Goal: Transaction & Acquisition: Obtain resource

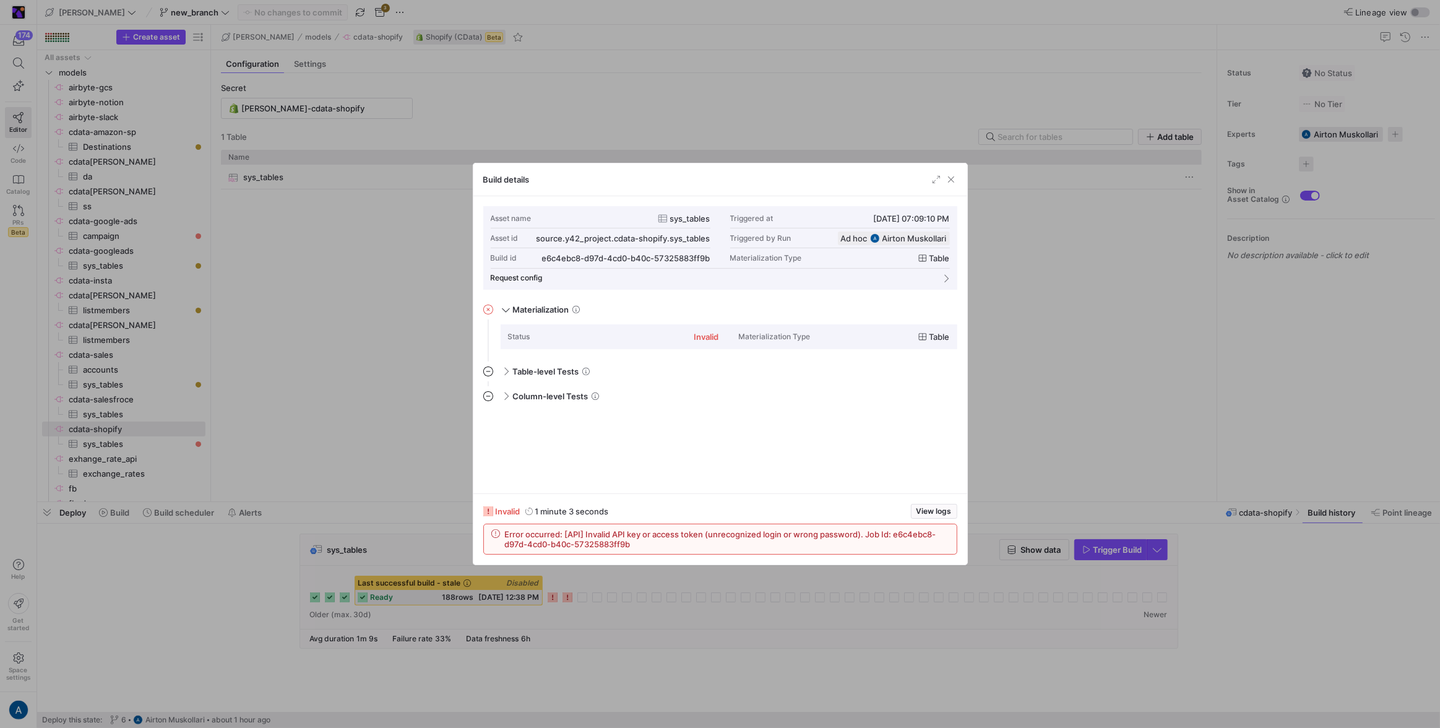
scroll to position [111, 0]
click at [199, 67] on div at bounding box center [720, 364] width 1440 height 728
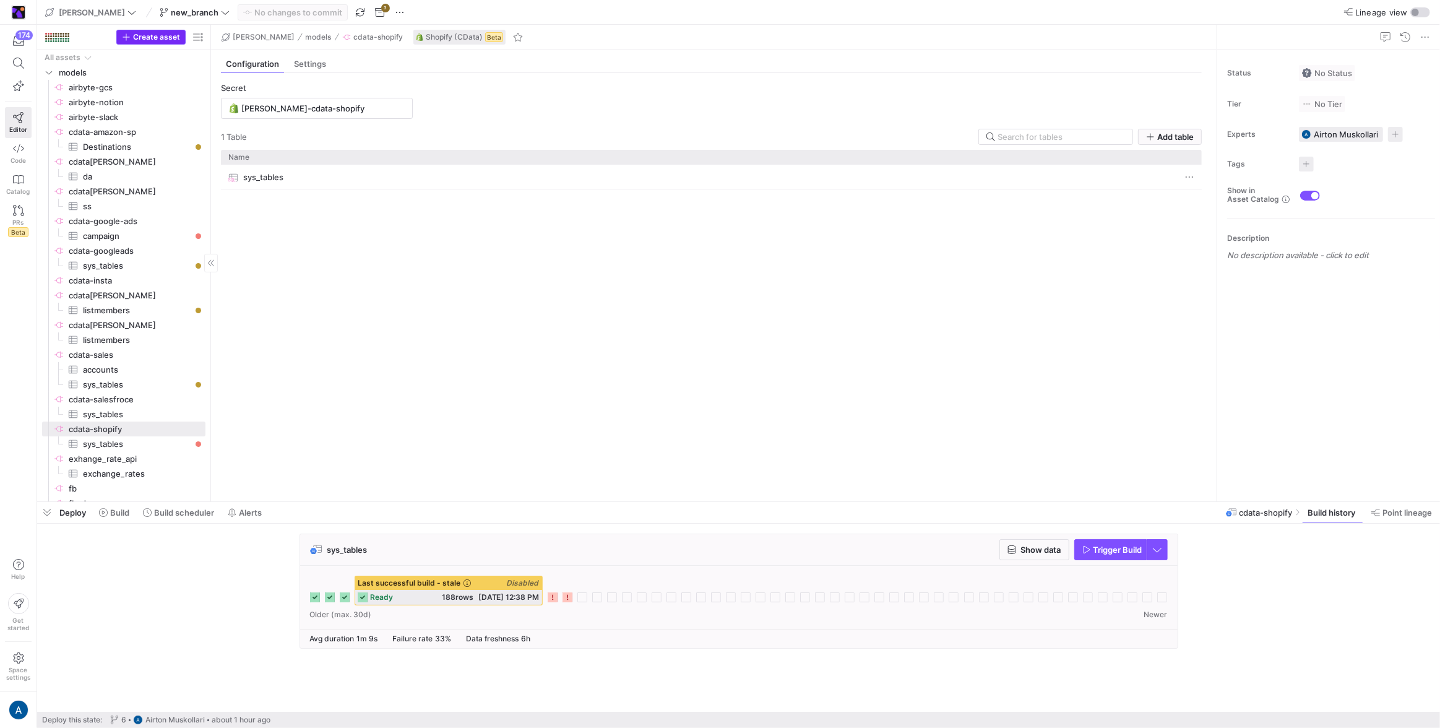
click at [155, 38] on span "Create asset" at bounding box center [156, 37] width 47 height 9
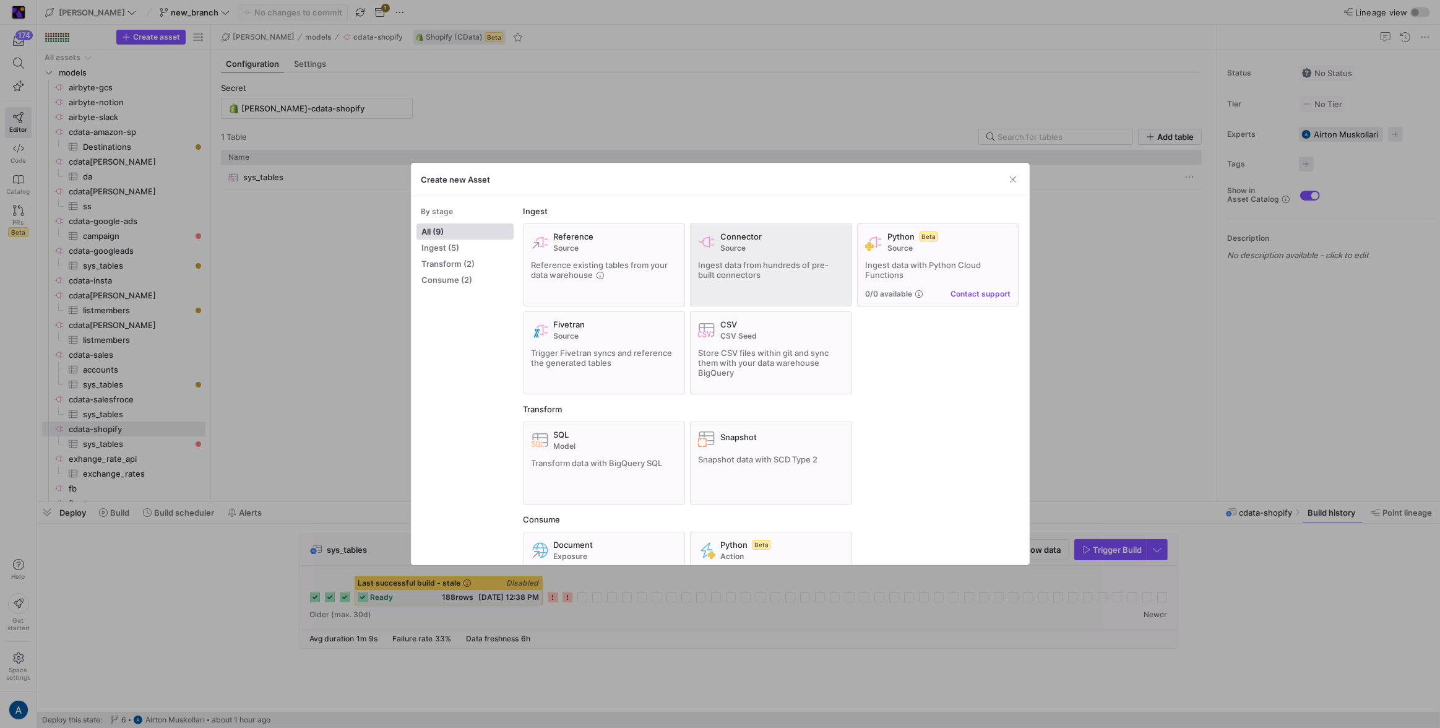
click at [822, 264] on span "Ingest data from hundreds of pre-built connectors" at bounding box center [763, 270] width 131 height 20
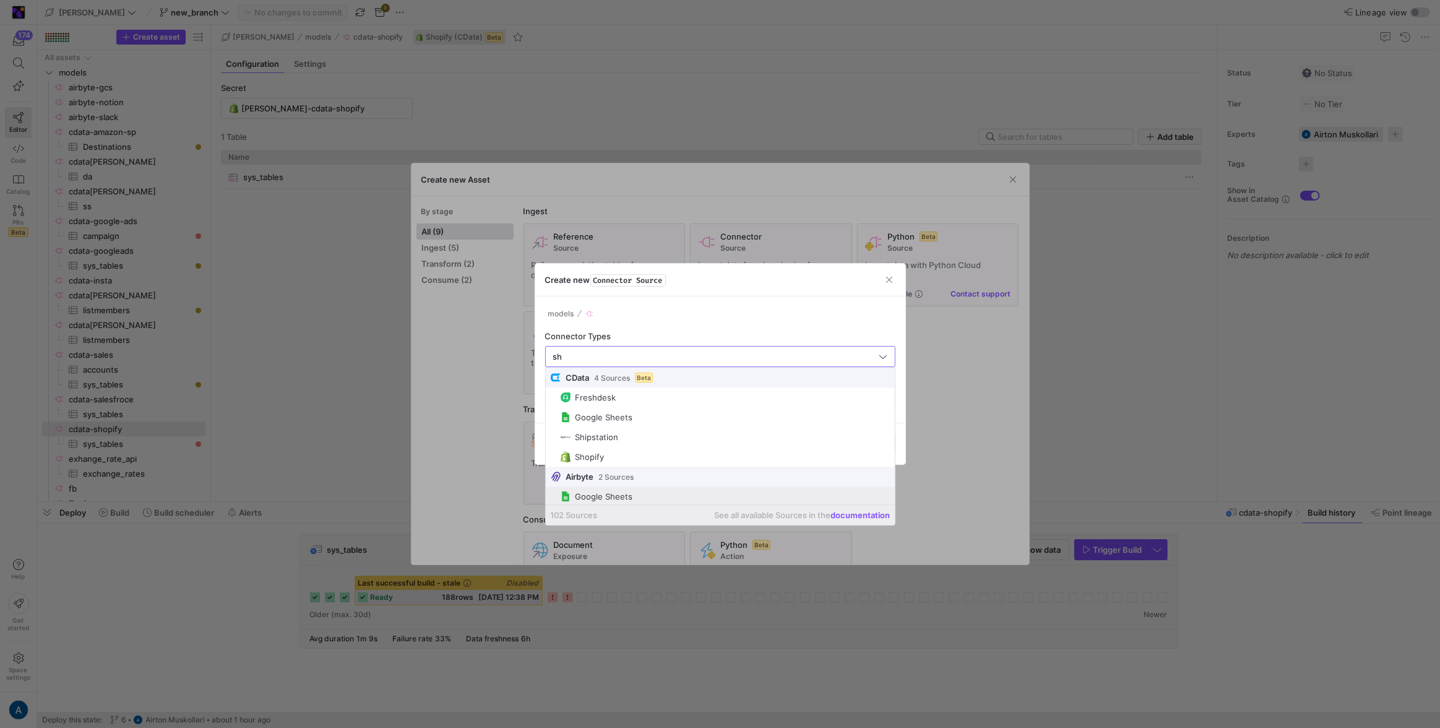
scroll to position [21, 0]
click at [623, 498] on span "Shopify" at bounding box center [725, 495] width 329 height 11
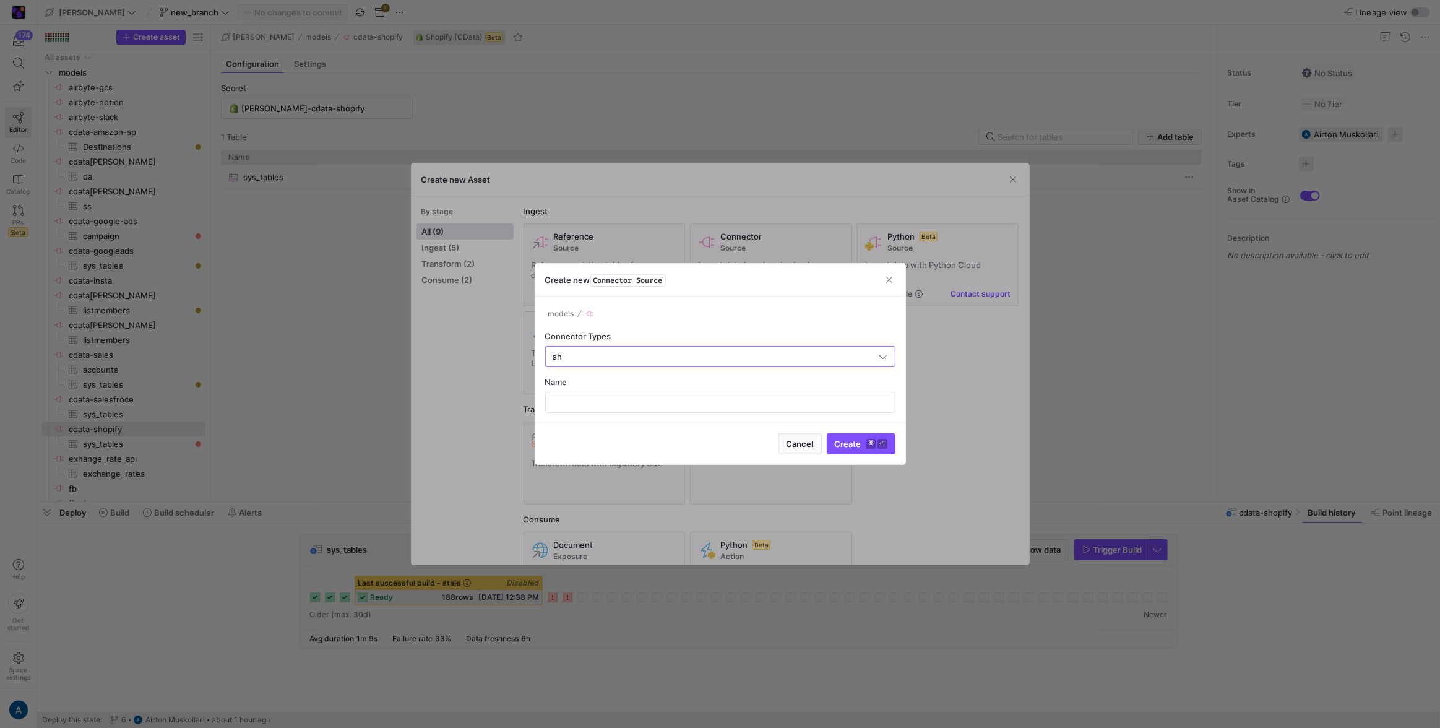
type input "Shopify"
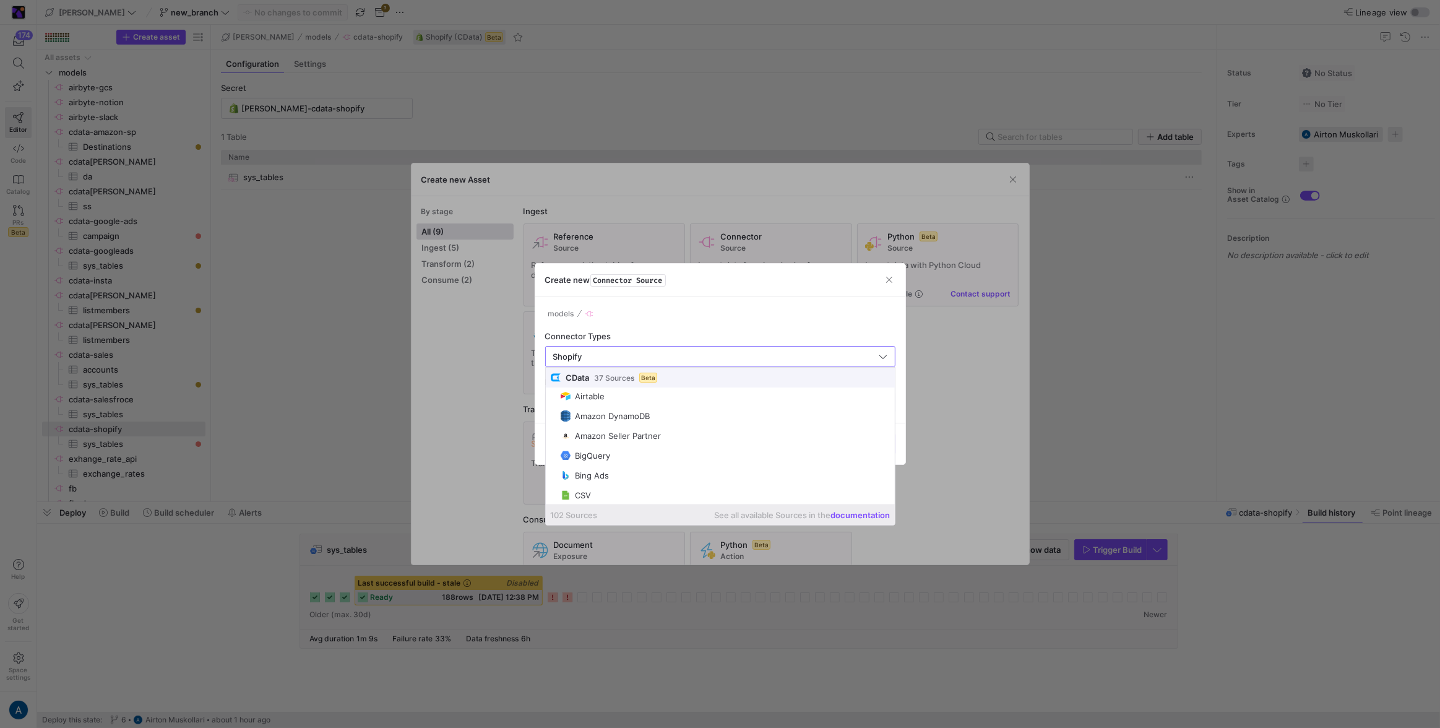
scroll to position [0, 0]
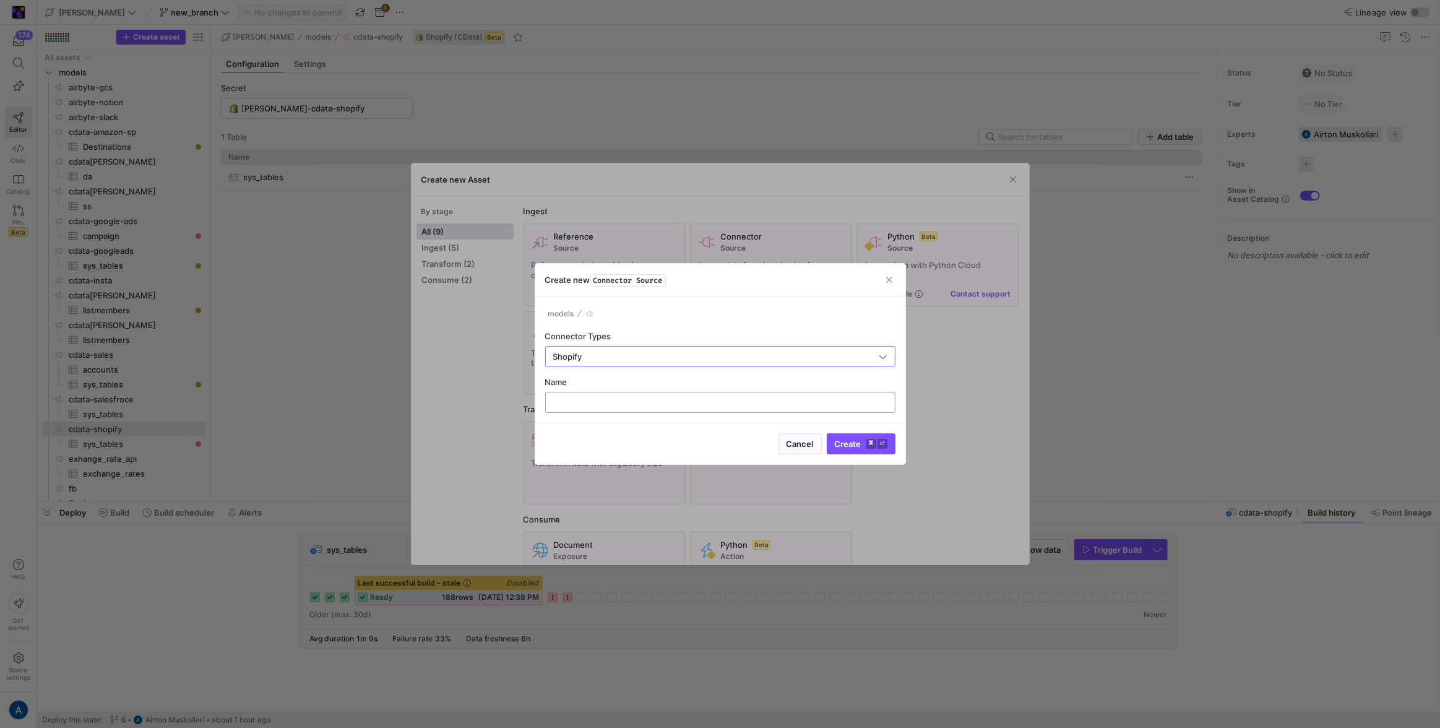
click at [619, 394] on div at bounding box center [720, 402] width 329 height 20
type input "shop"
click at [827, 433] on button "Create ⌘ ⏎" at bounding box center [861, 443] width 69 height 21
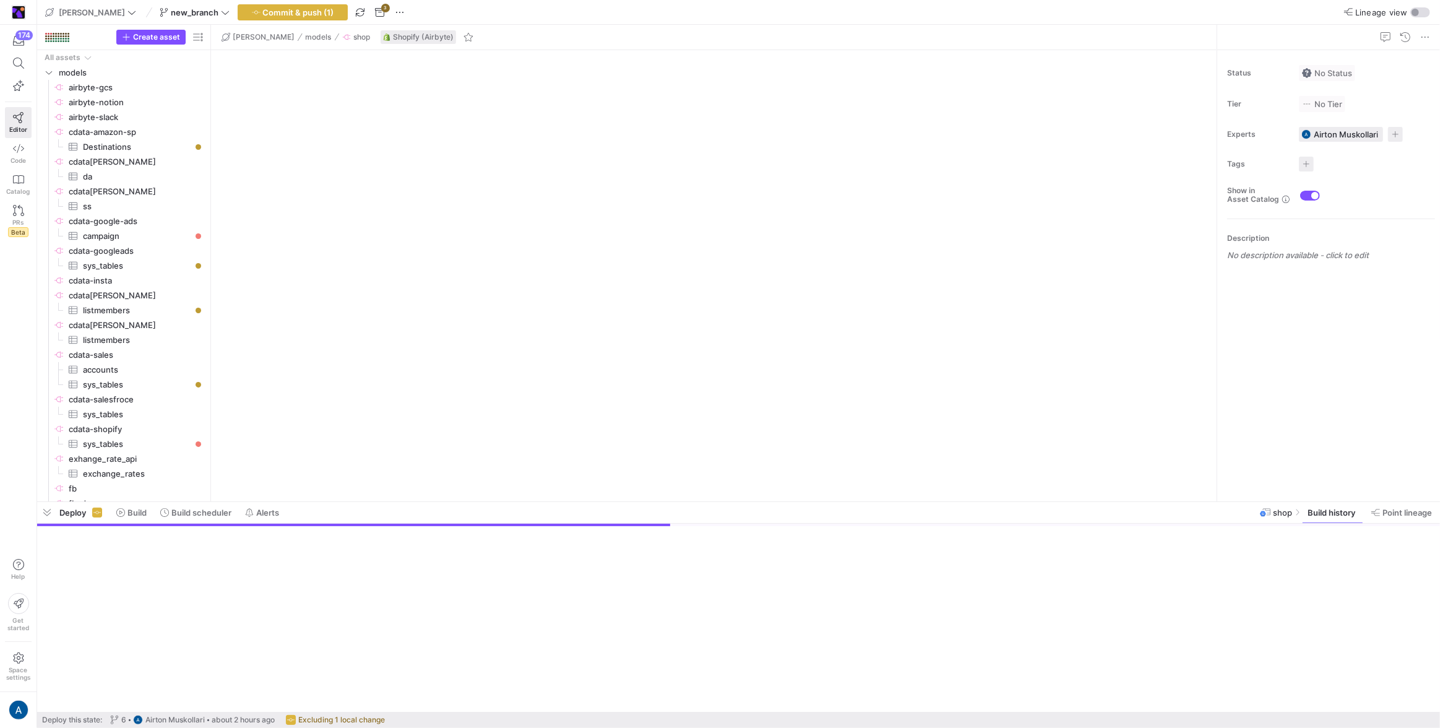
scroll to position [321, 0]
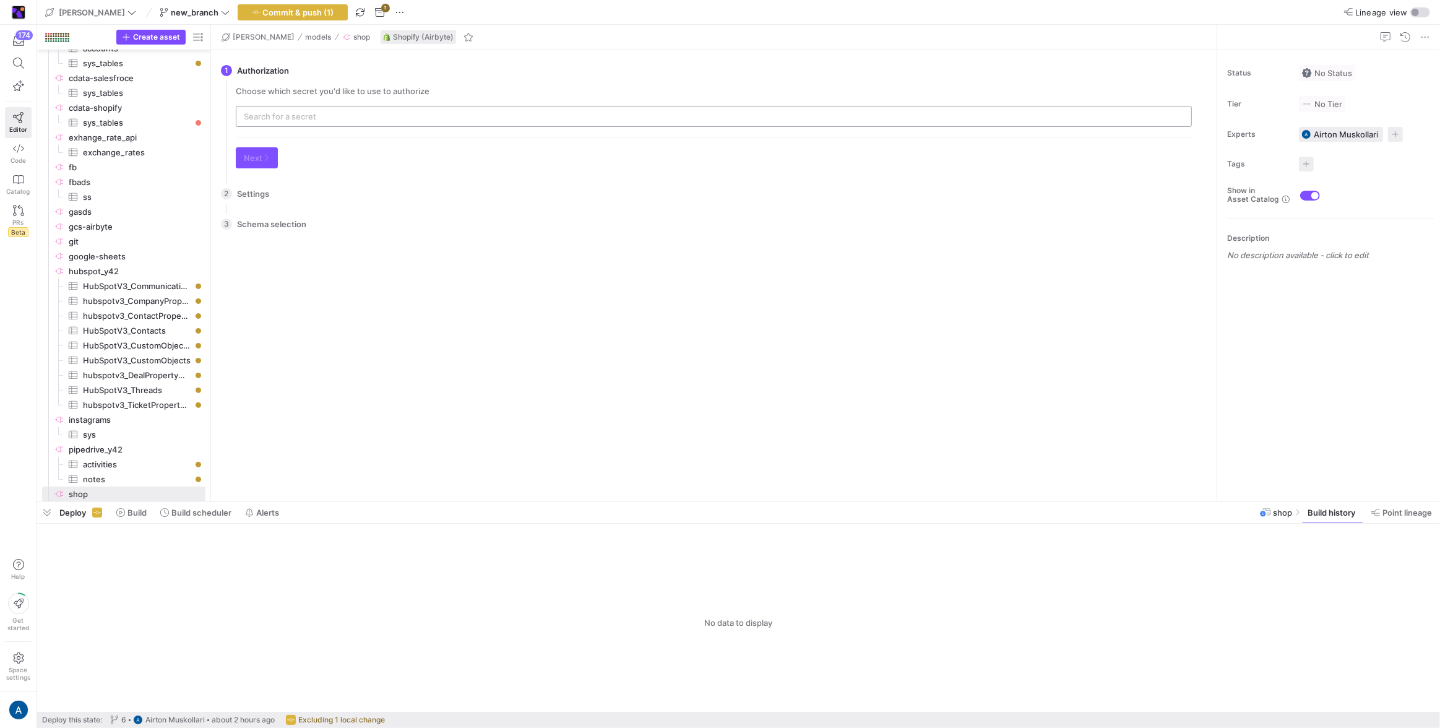
click at [379, 111] on input "text" at bounding box center [714, 116] width 940 height 10
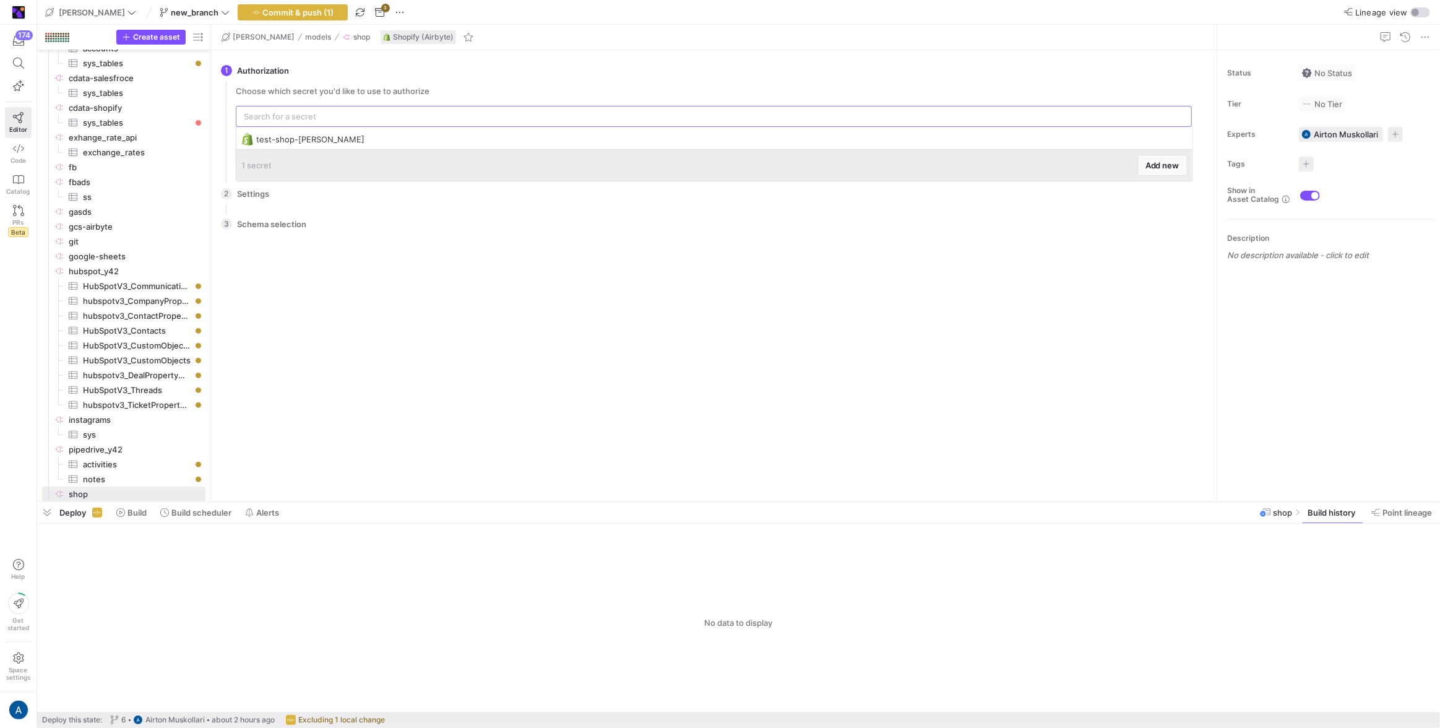
click at [1172, 150] on div "1 secret Add new" at bounding box center [714, 165] width 956 height 32
click at [1173, 158] on span at bounding box center [1162, 165] width 49 height 20
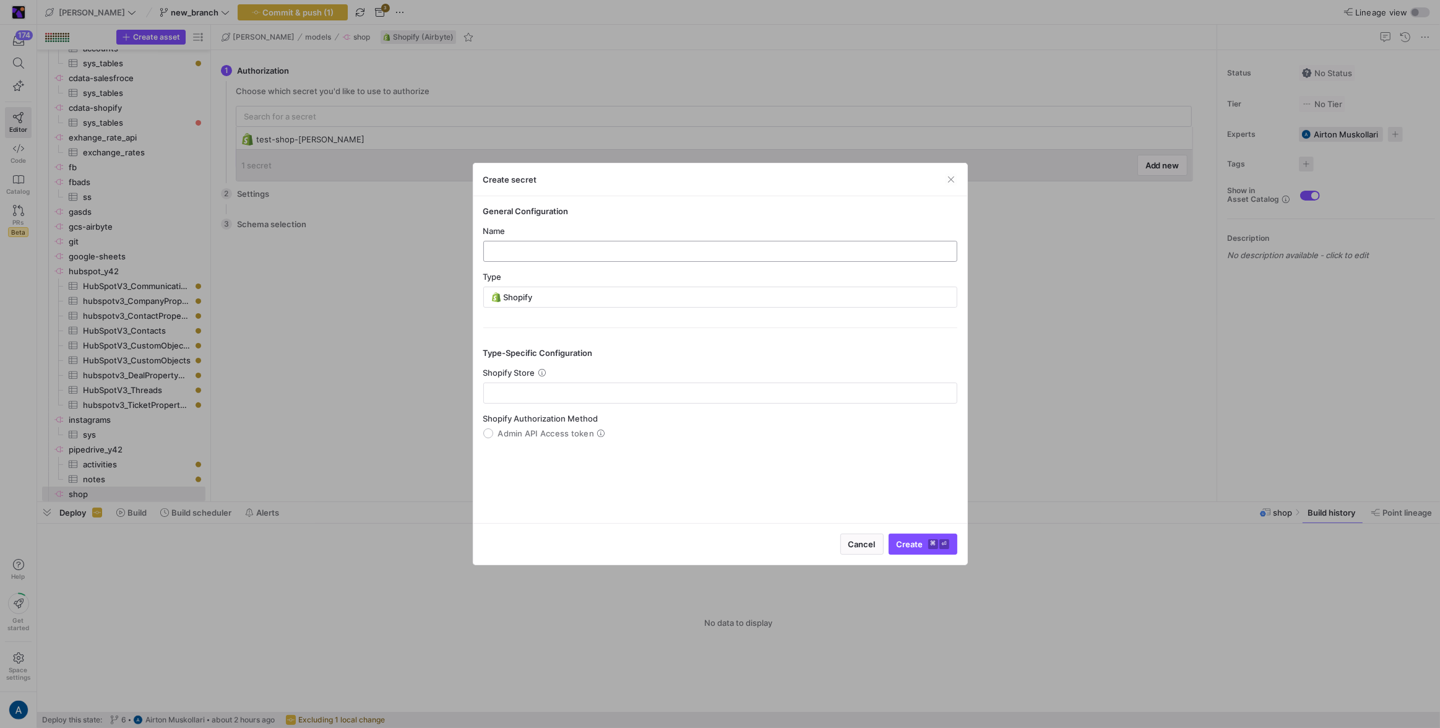
click at [559, 248] on input "text" at bounding box center [720, 251] width 453 height 10
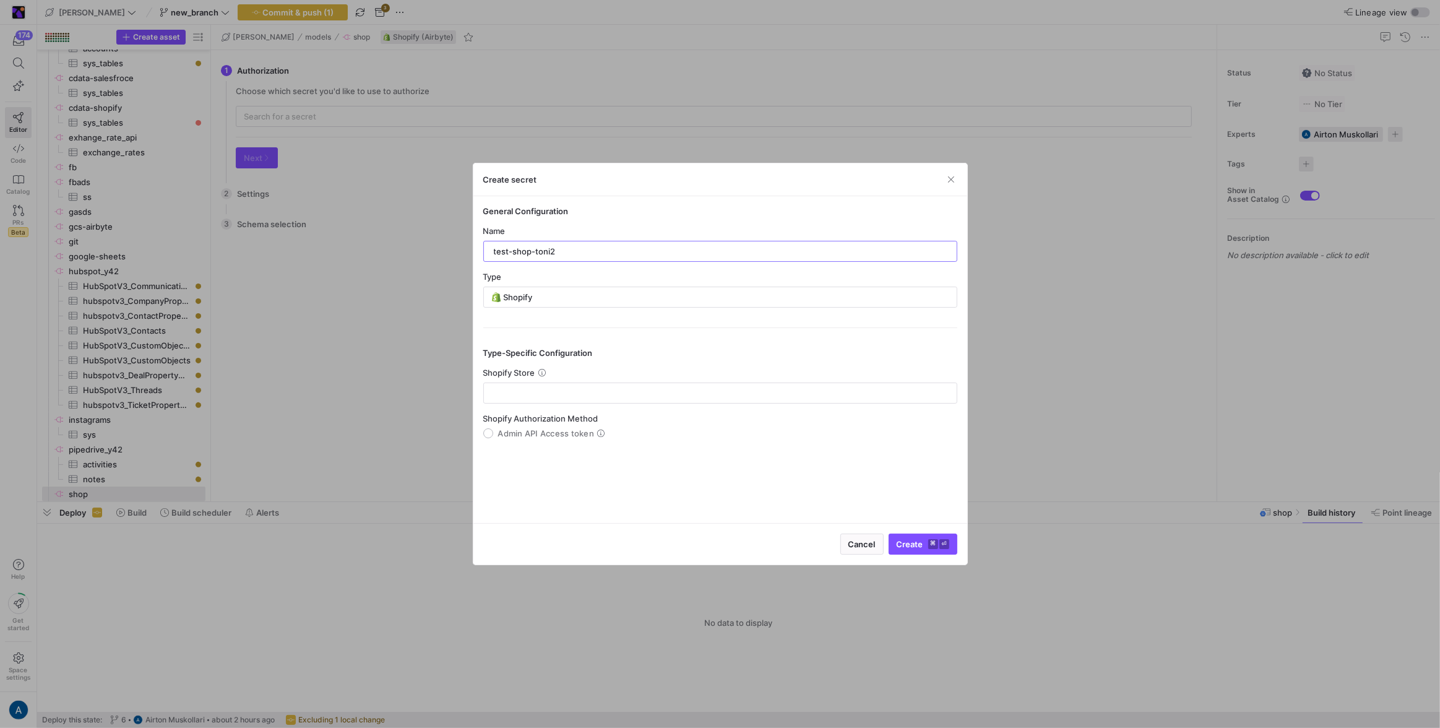
type input "test-shop-toni2"
click at [517, 373] on span "Shopify Store" at bounding box center [509, 373] width 52 height 10
click at [529, 397] on div at bounding box center [720, 393] width 453 height 20
click at [491, 433] on input "Admin API Access token" at bounding box center [488, 433] width 10 height 10
radio input "true"
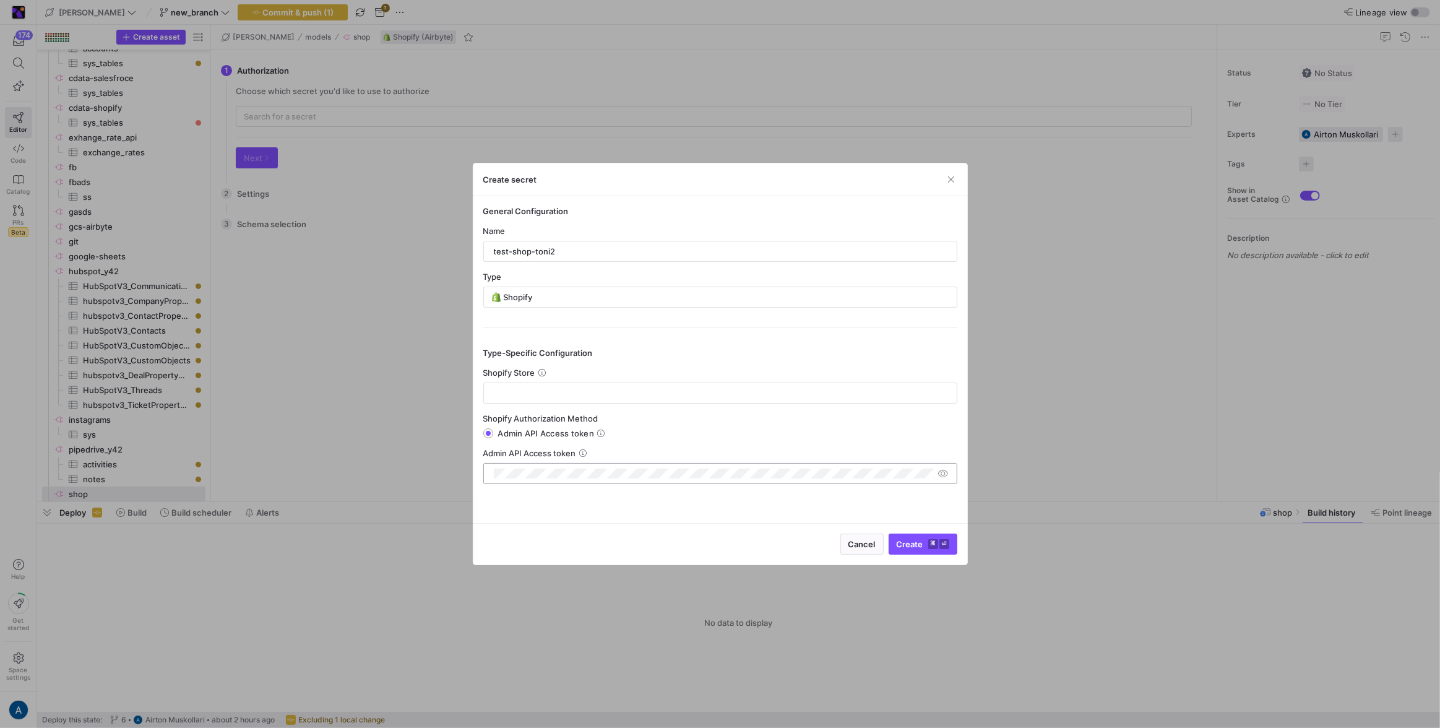
click at [552, 463] on div at bounding box center [720, 473] width 474 height 21
click at [627, 404] on y42-json-schema-form-fields "Shopify Store Shopify Authorization Method Admin API Access token Admin API Acc…" at bounding box center [720, 426] width 474 height 116
click at [638, 394] on input "text" at bounding box center [720, 393] width 453 height 10
paste input "datosstoretwo"
type input "datosstoretwo"
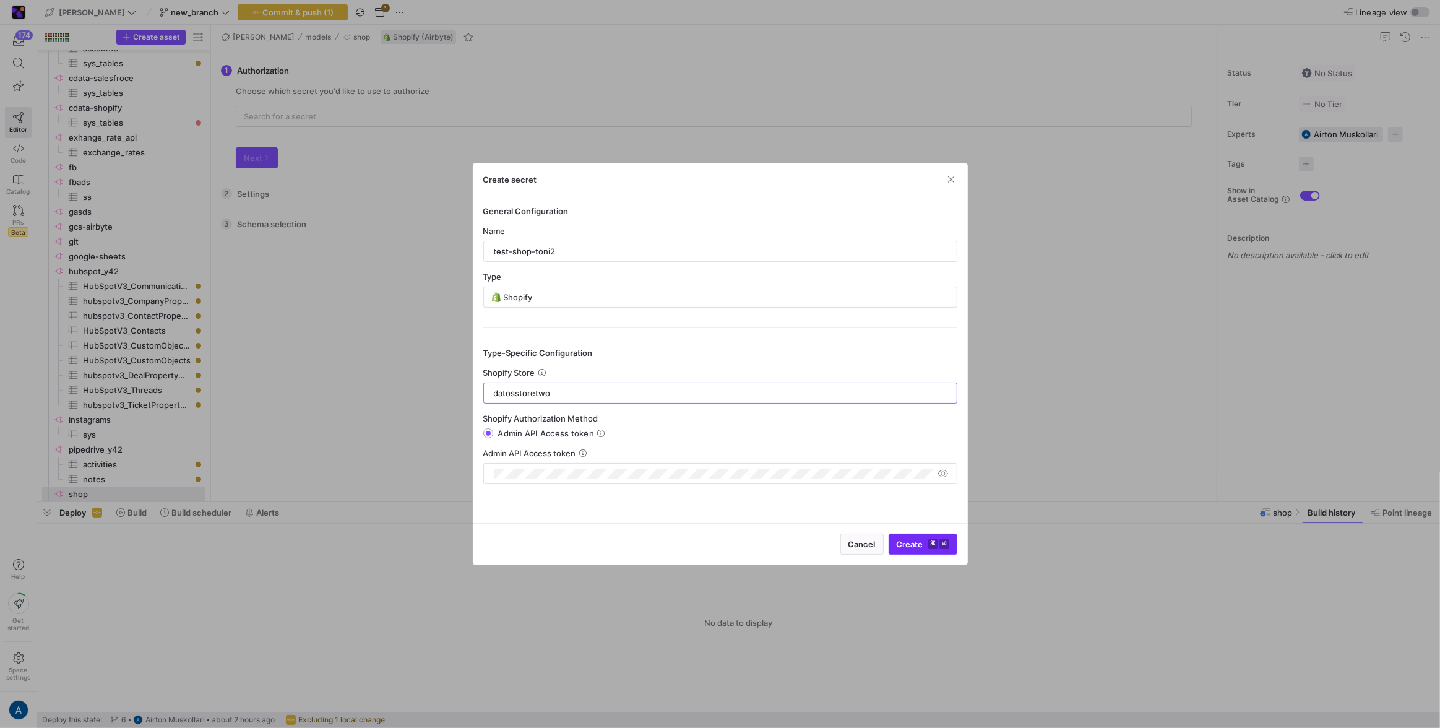
click at [933, 542] on kbd "⌘" at bounding box center [934, 544] width 10 height 10
type input "test-shop-toni2"
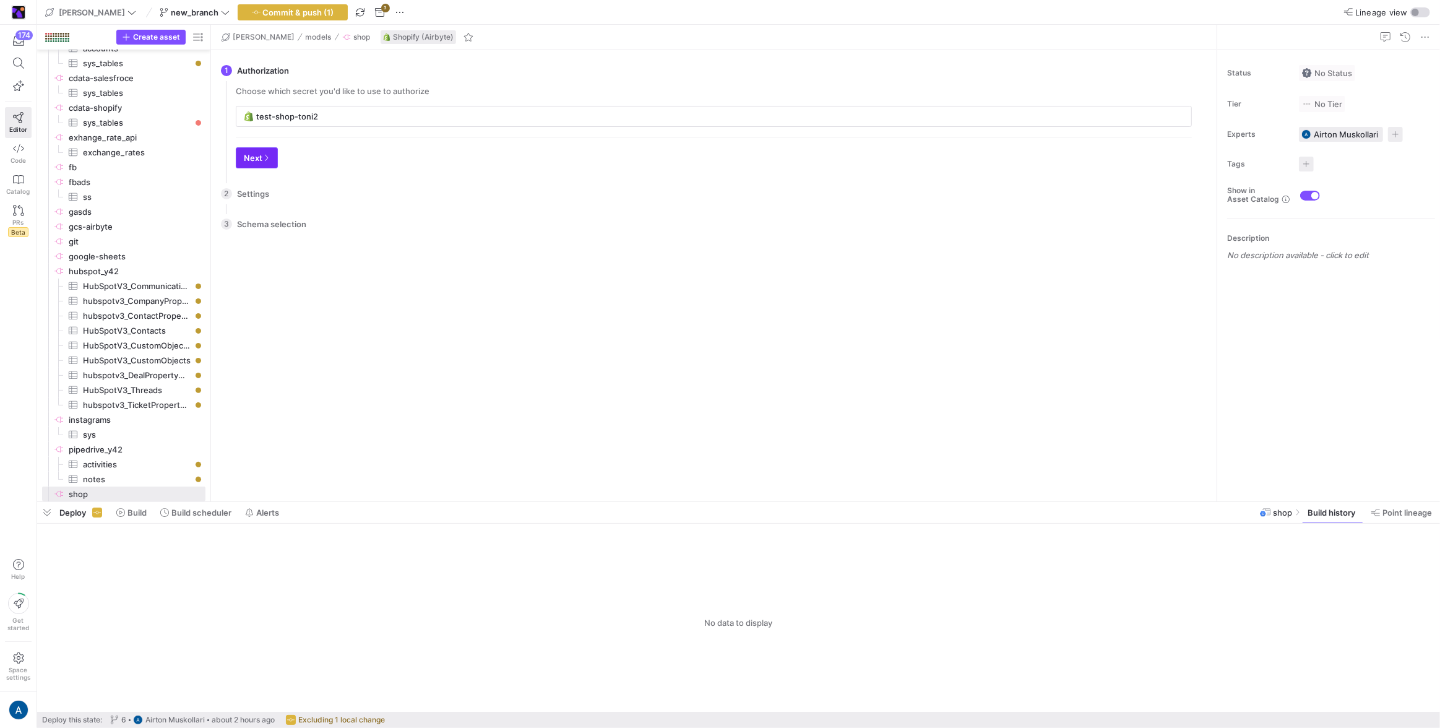
click at [261, 154] on span "Next" at bounding box center [257, 158] width 26 height 10
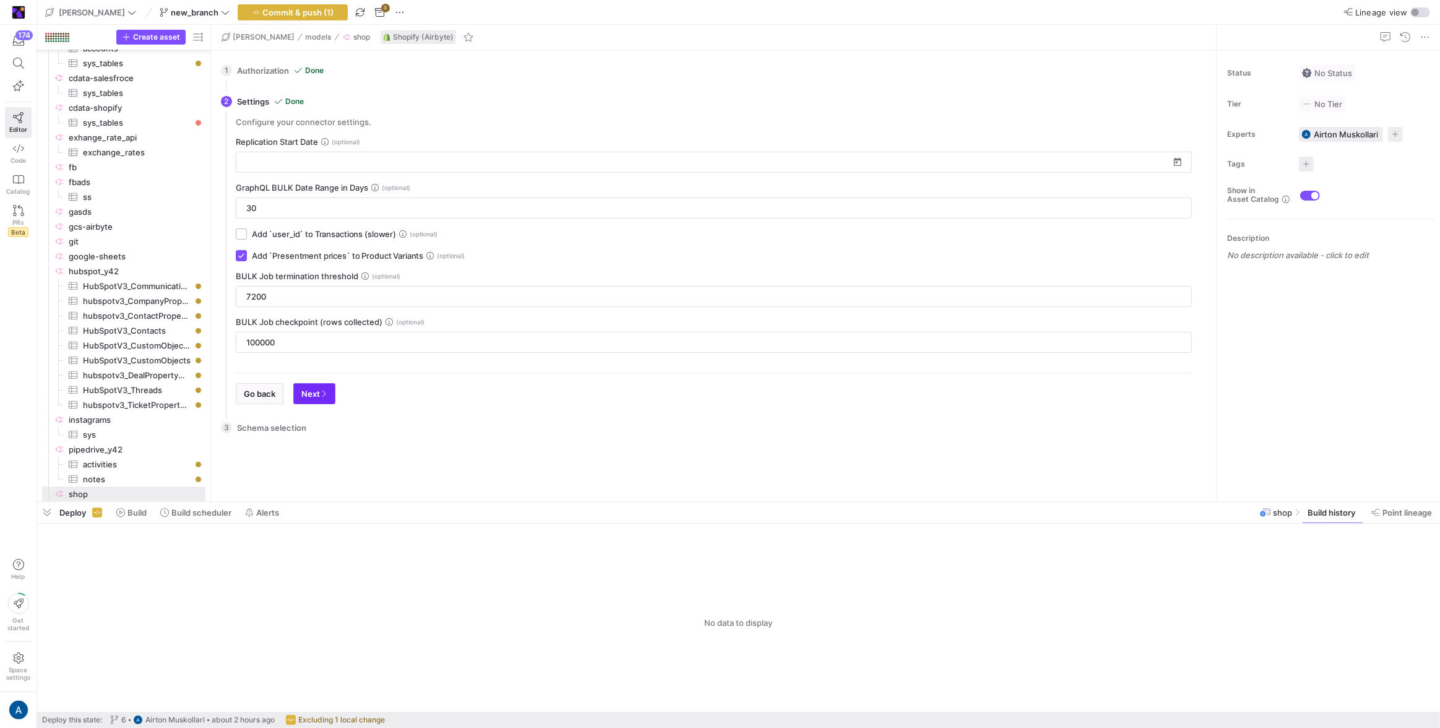
click at [325, 390] on icon "button" at bounding box center [323, 393] width 7 height 7
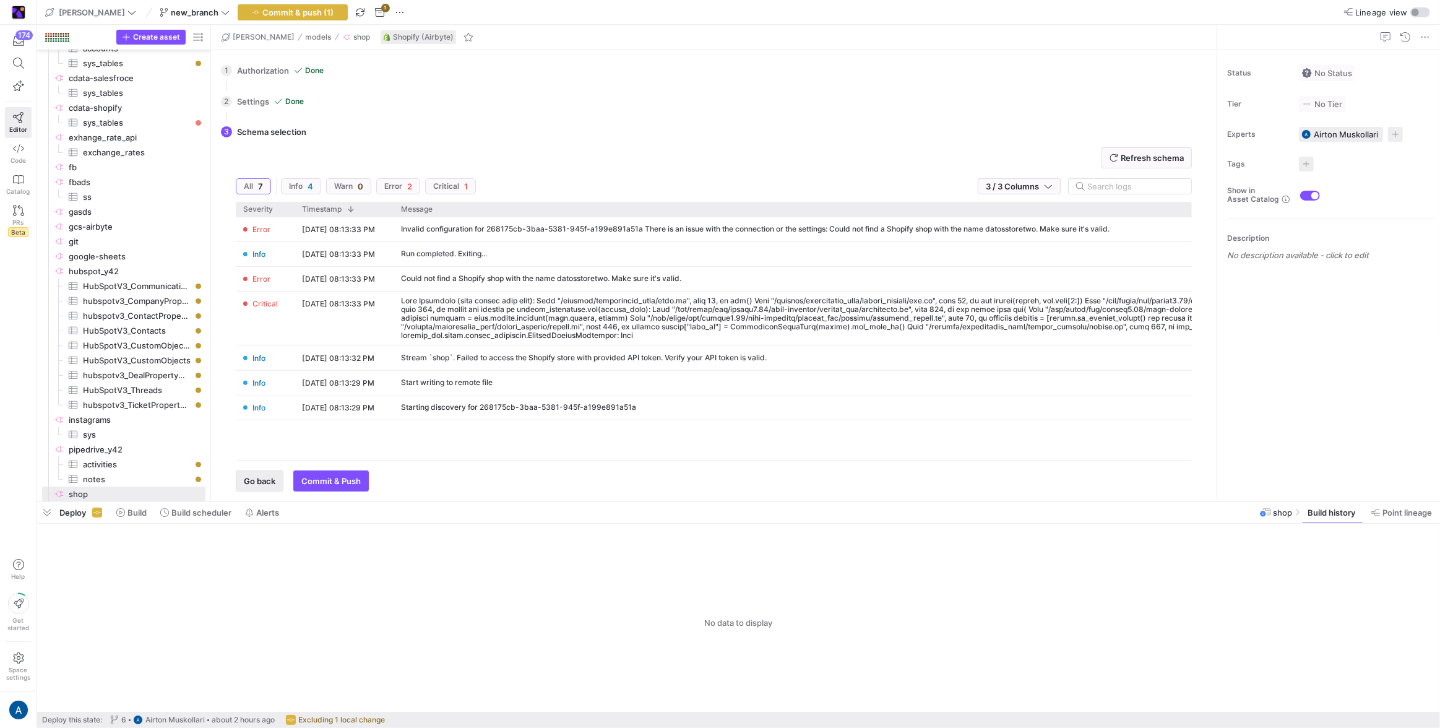
click at [248, 485] on span "Go back" at bounding box center [260, 481] width 32 height 10
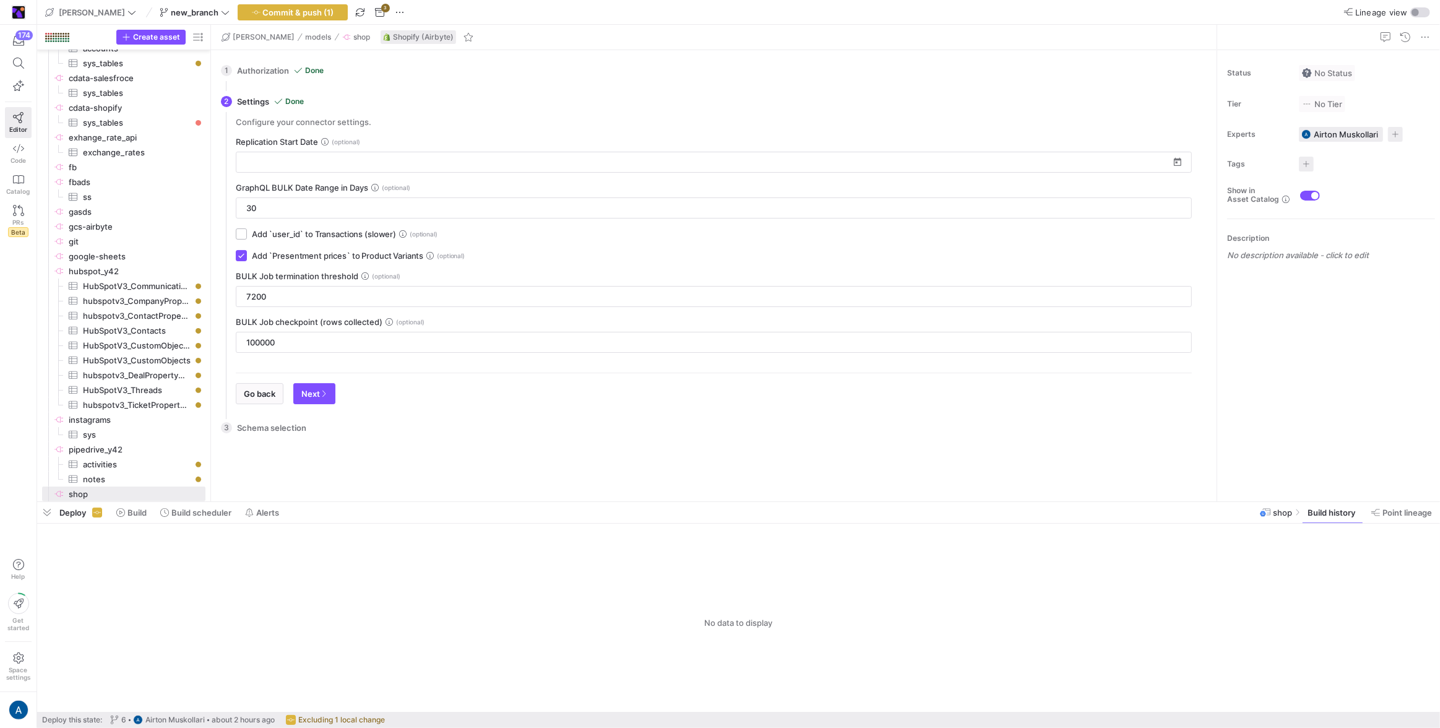
click at [272, 404] on div "Configure your connector settings. Replication Start Date GraphQL BULK Date Ran…" at bounding box center [714, 265] width 976 height 297
click at [276, 392] on span "button" at bounding box center [259, 394] width 46 height 20
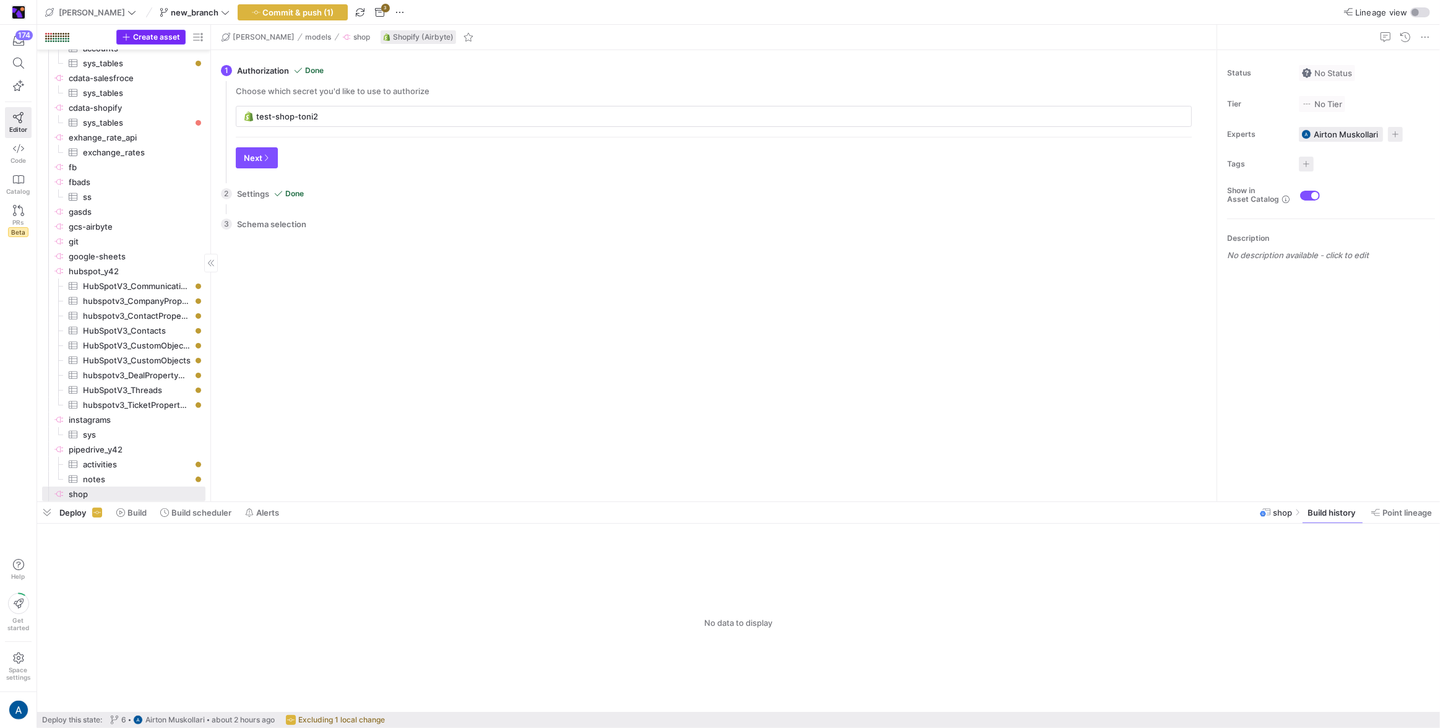
click at [164, 37] on span "Create asset" at bounding box center [156, 37] width 47 height 9
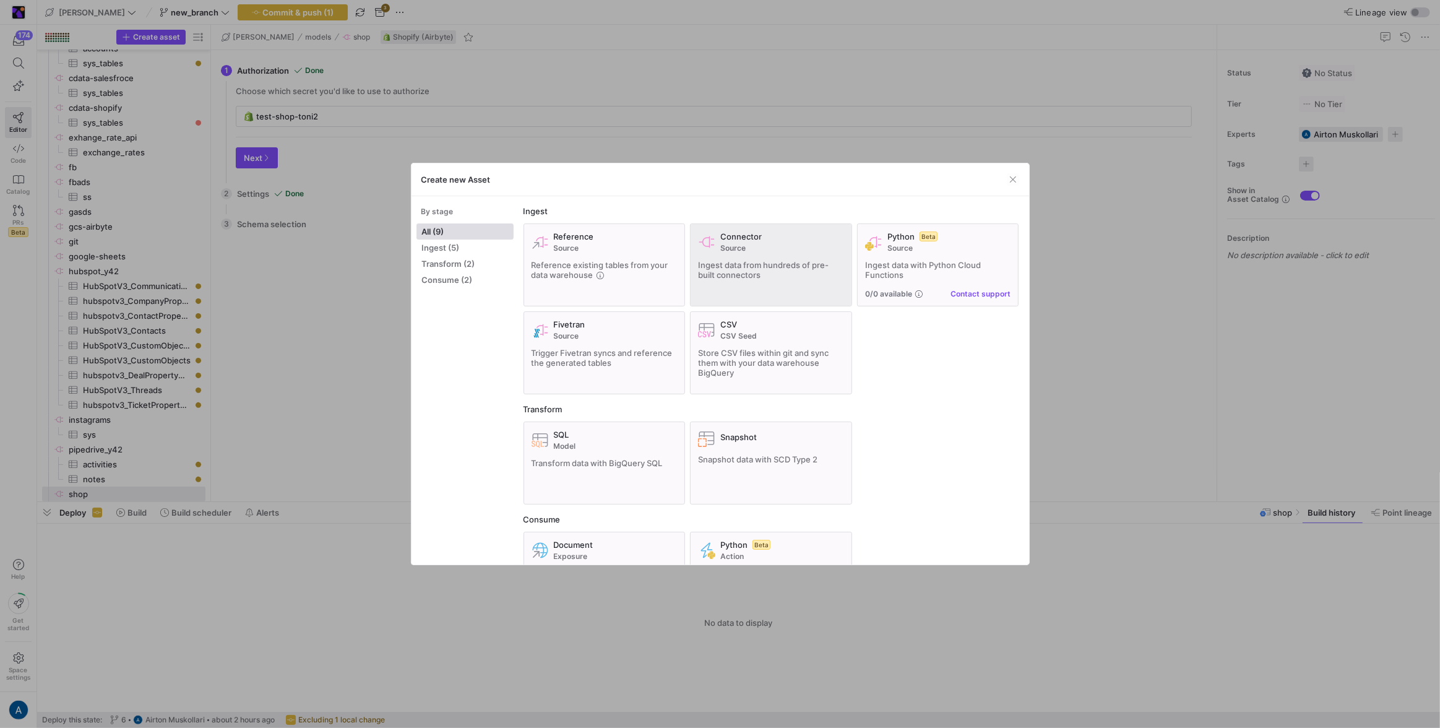
click at [737, 260] on span "Ingest data from hundreds of pre-built connectors" at bounding box center [763, 270] width 131 height 20
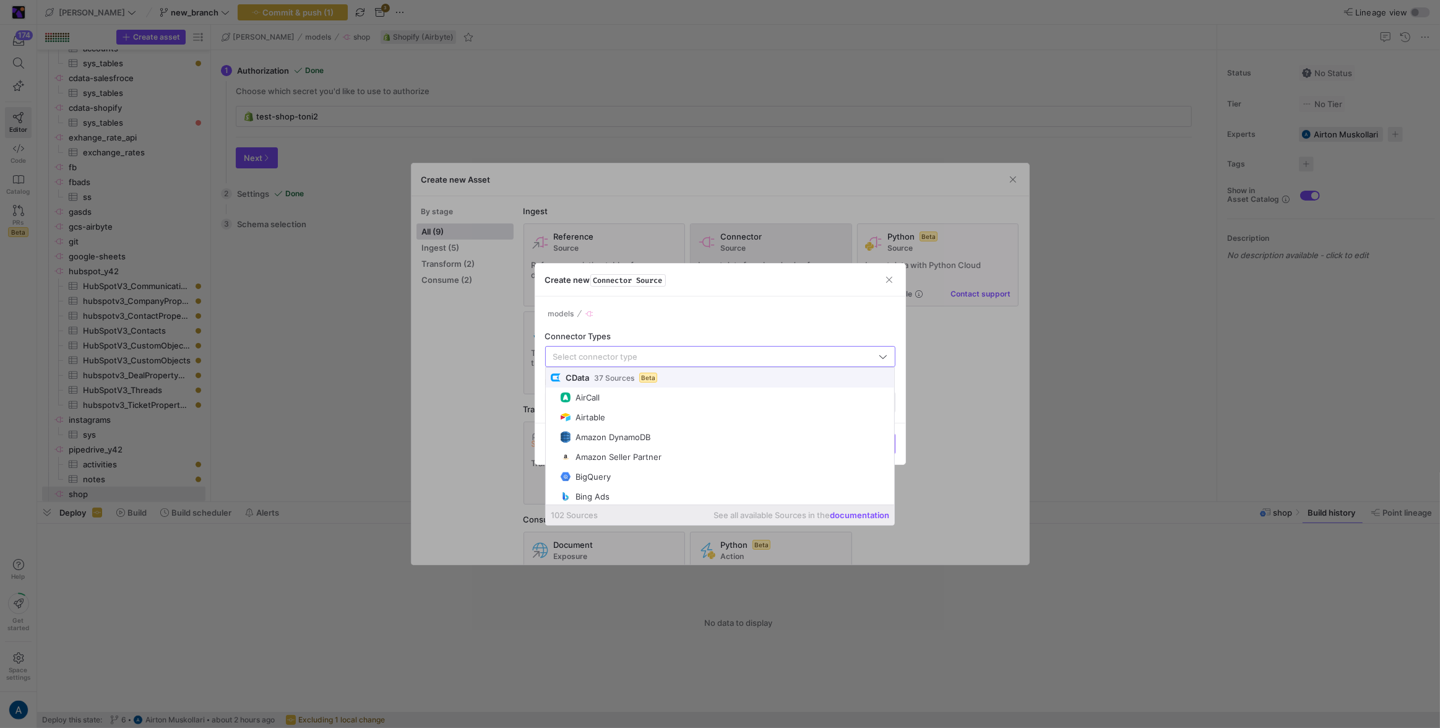
type input "s"
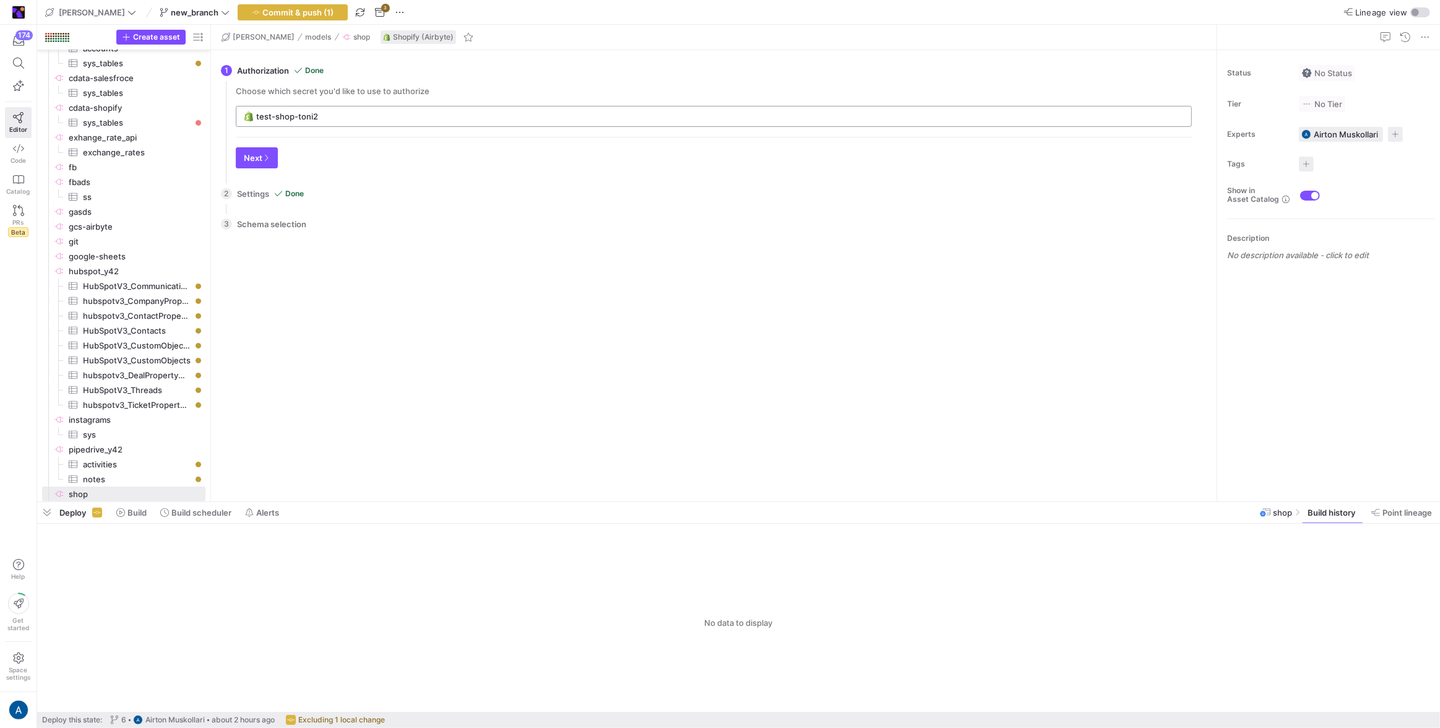
click at [297, 111] on input "test-shop-toni2" at bounding box center [720, 116] width 928 height 10
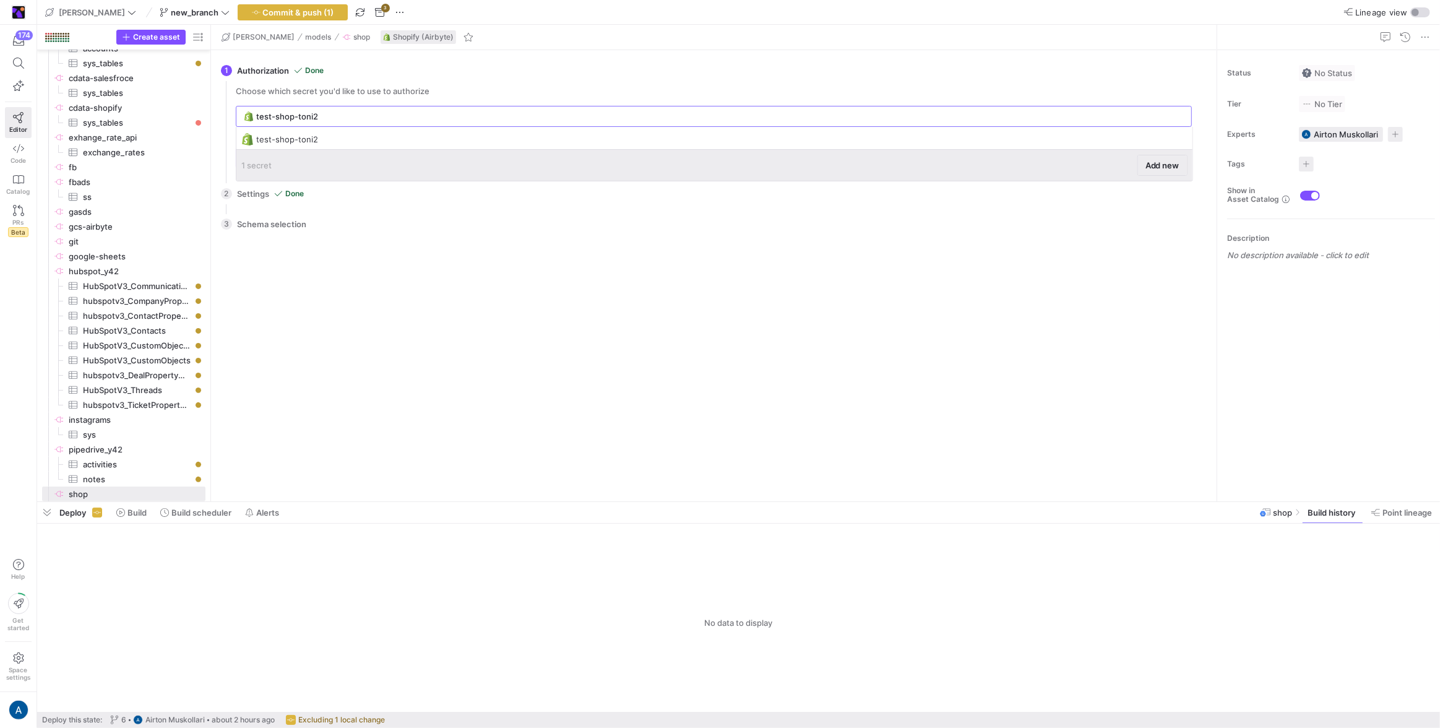
click at [1143, 158] on span at bounding box center [1162, 165] width 49 height 20
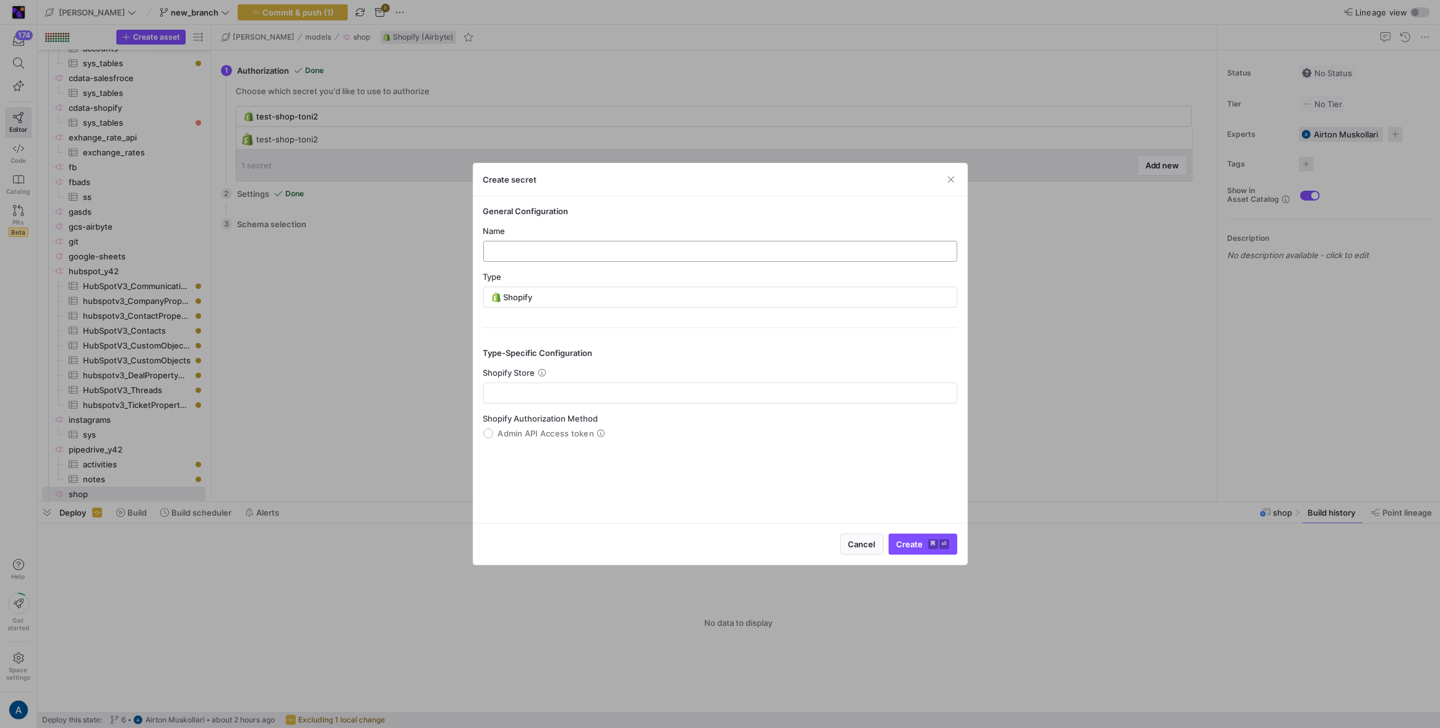
click at [610, 244] on div at bounding box center [720, 251] width 453 height 20
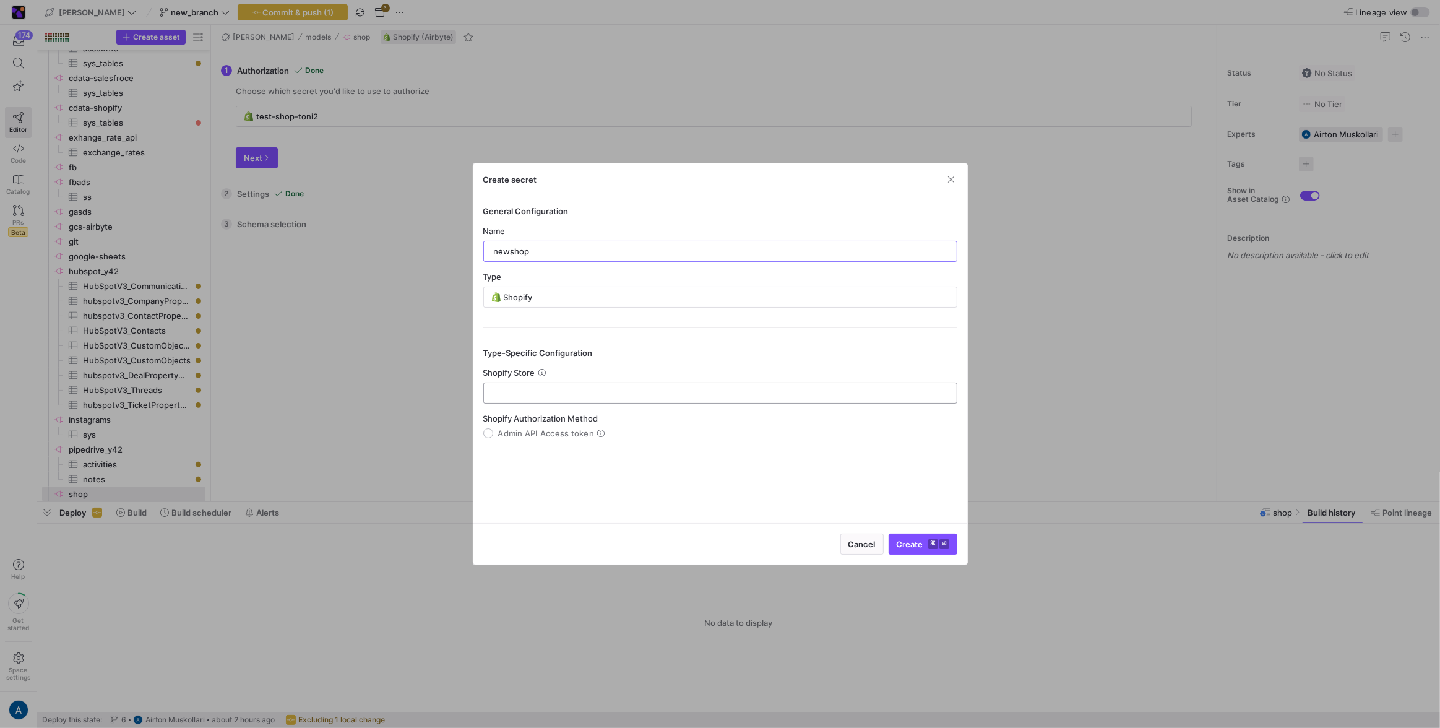
type input "newshop"
click at [588, 383] on div at bounding box center [720, 393] width 453 height 20
click at [555, 413] on span "Shopify Authorization Method" at bounding box center [540, 418] width 115 height 10
click at [553, 420] on span "Shopify Authorization Method" at bounding box center [540, 418] width 115 height 10
click at [549, 425] on mat-radio-group "Shopify Authorization Method Admin API Access token" at bounding box center [720, 425] width 474 height 25
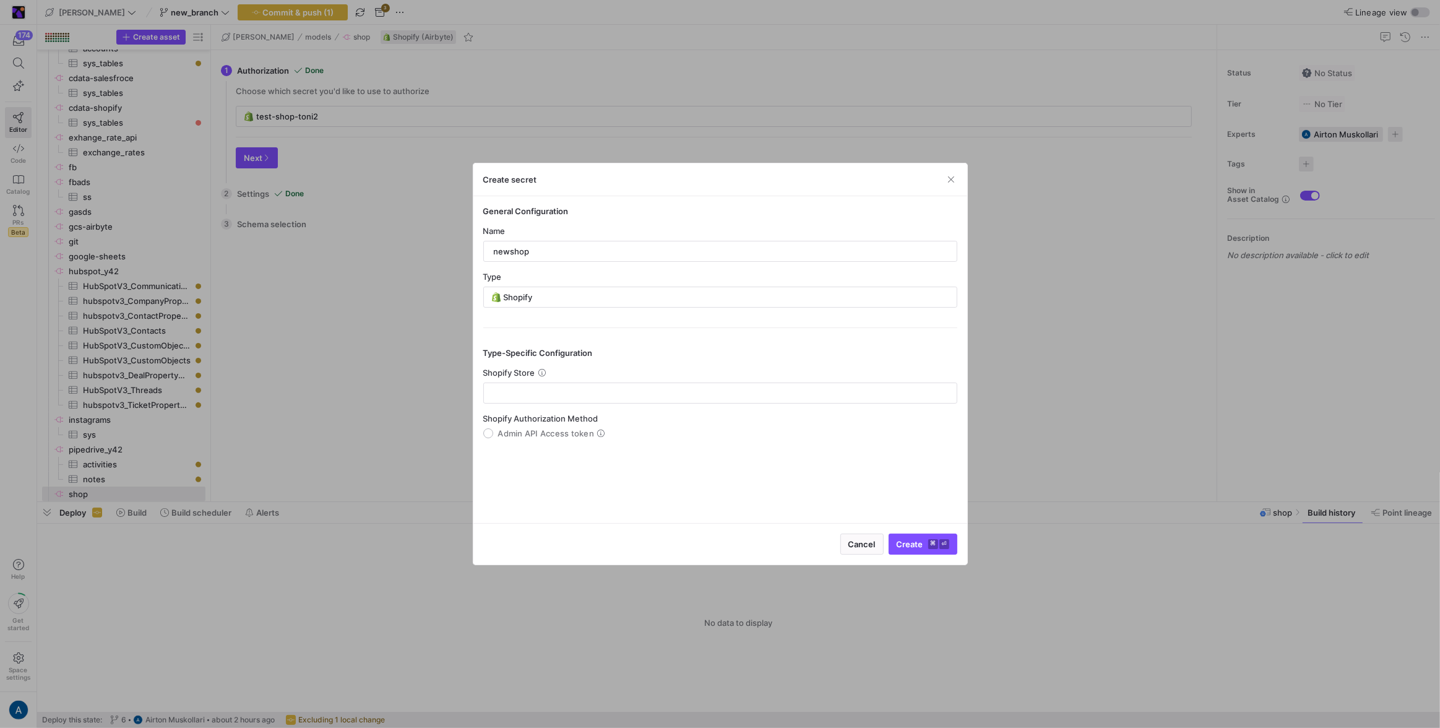
click at [549, 432] on span "Admin API Access token" at bounding box center [546, 433] width 97 height 10
click at [493, 432] on input "Admin API Access token" at bounding box center [488, 433] width 10 height 10
radio input "true"
click at [554, 396] on input "text" at bounding box center [720, 393] width 453 height 10
type input "datosstoretwo"
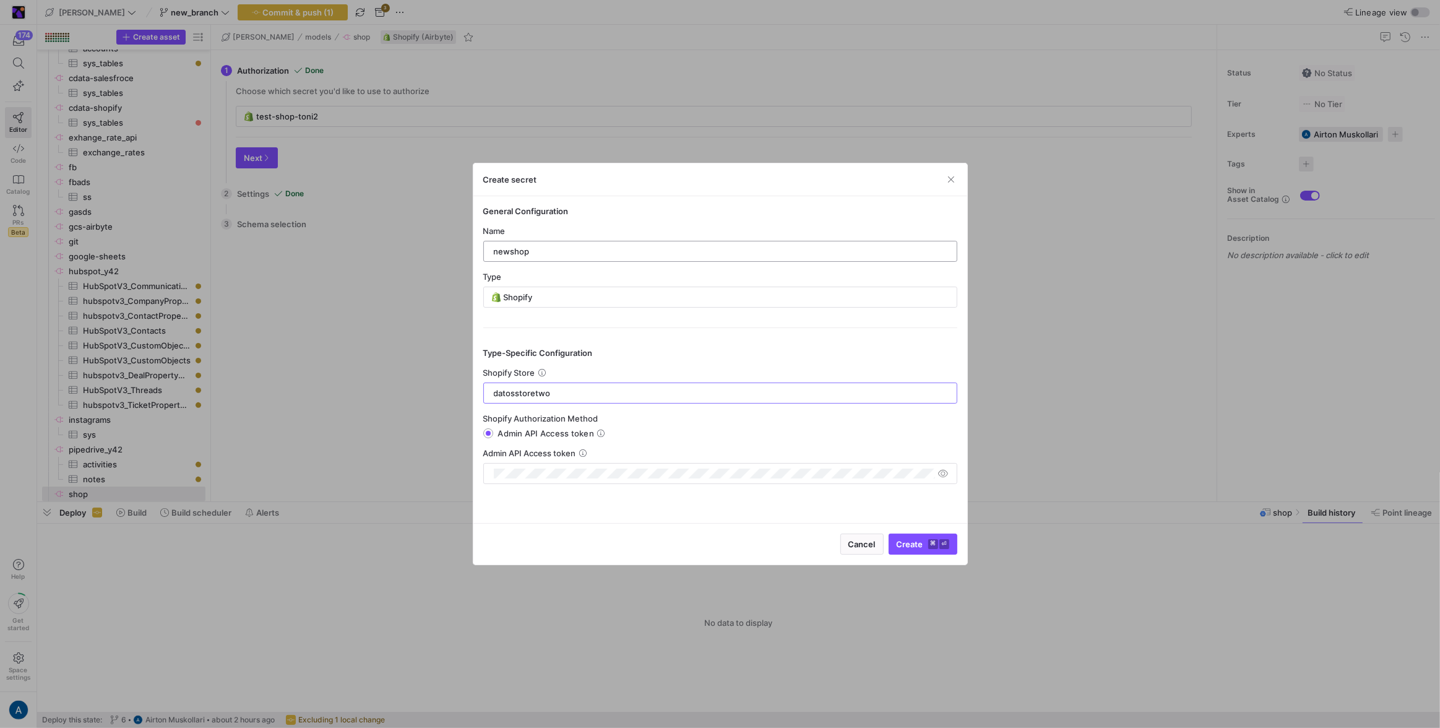
click at [552, 251] on input "newshop" at bounding box center [720, 251] width 453 height 10
click at [589, 379] on div "Shopify Store datosstoretwo" at bounding box center [720, 386] width 474 height 36
click at [587, 388] on input "datosstoretwo" at bounding box center [720, 393] width 453 height 10
click at [896, 534] on button "Create ⌘ ⏎" at bounding box center [923, 544] width 69 height 21
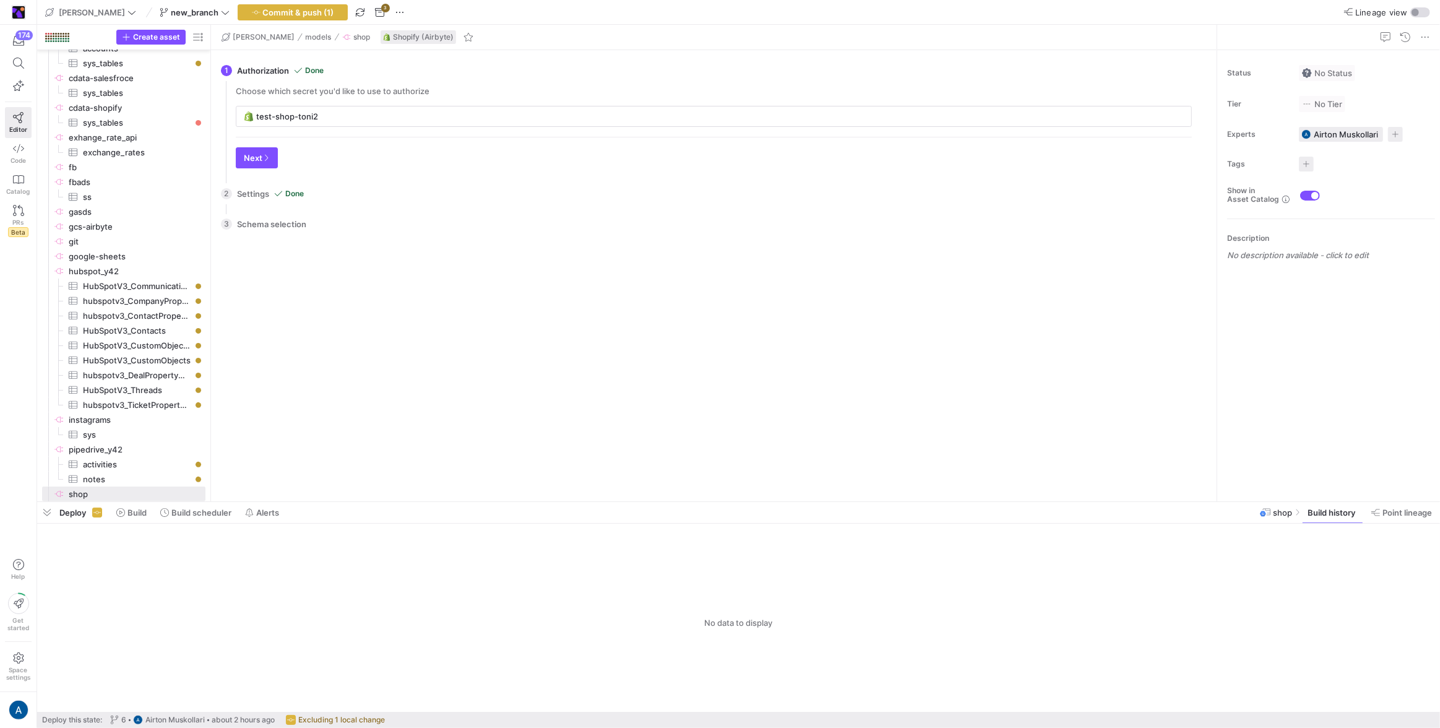
type input "newshop"
click at [261, 147] on button "Next" at bounding box center [257, 157] width 42 height 21
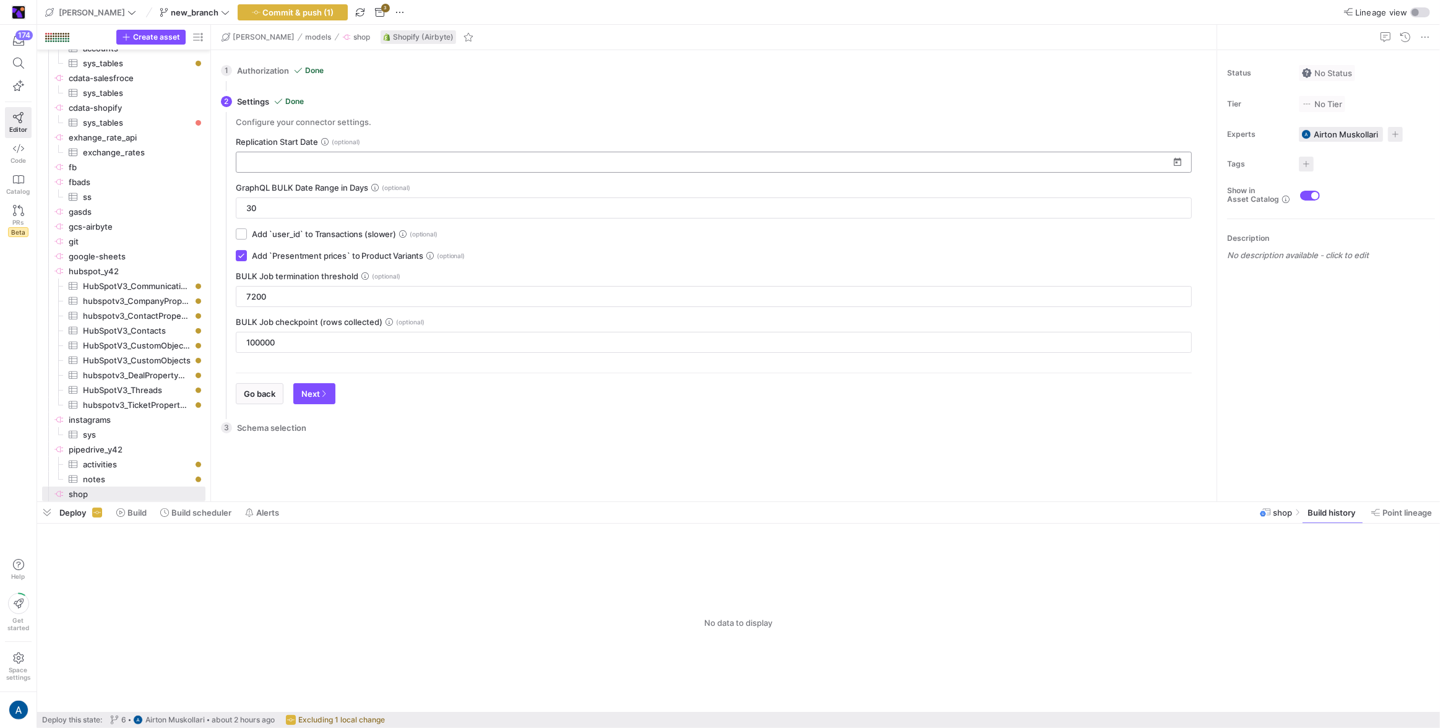
click at [287, 156] on div at bounding box center [706, 162] width 925 height 20
click at [317, 384] on span "button" at bounding box center [314, 394] width 41 height 20
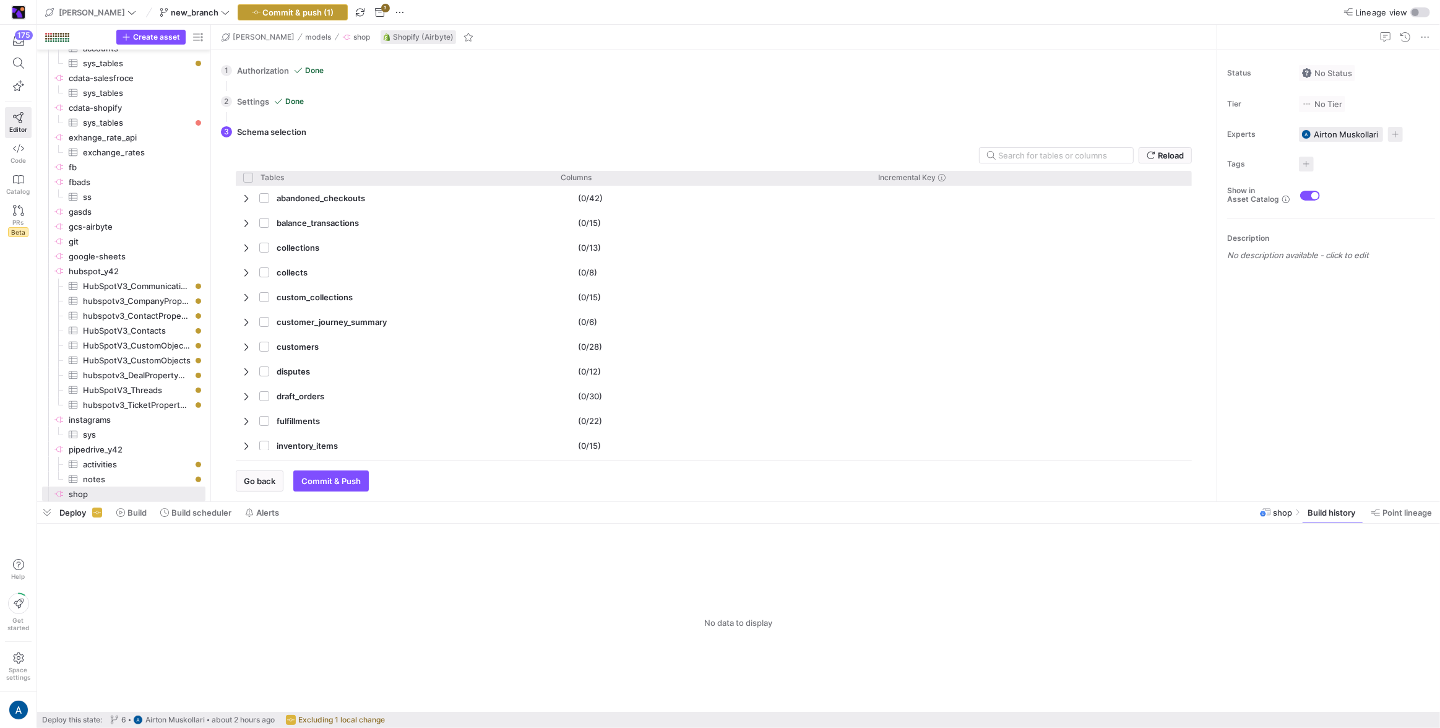
click at [263, 15] on span "Commit & push (1)" at bounding box center [298, 12] width 71 height 10
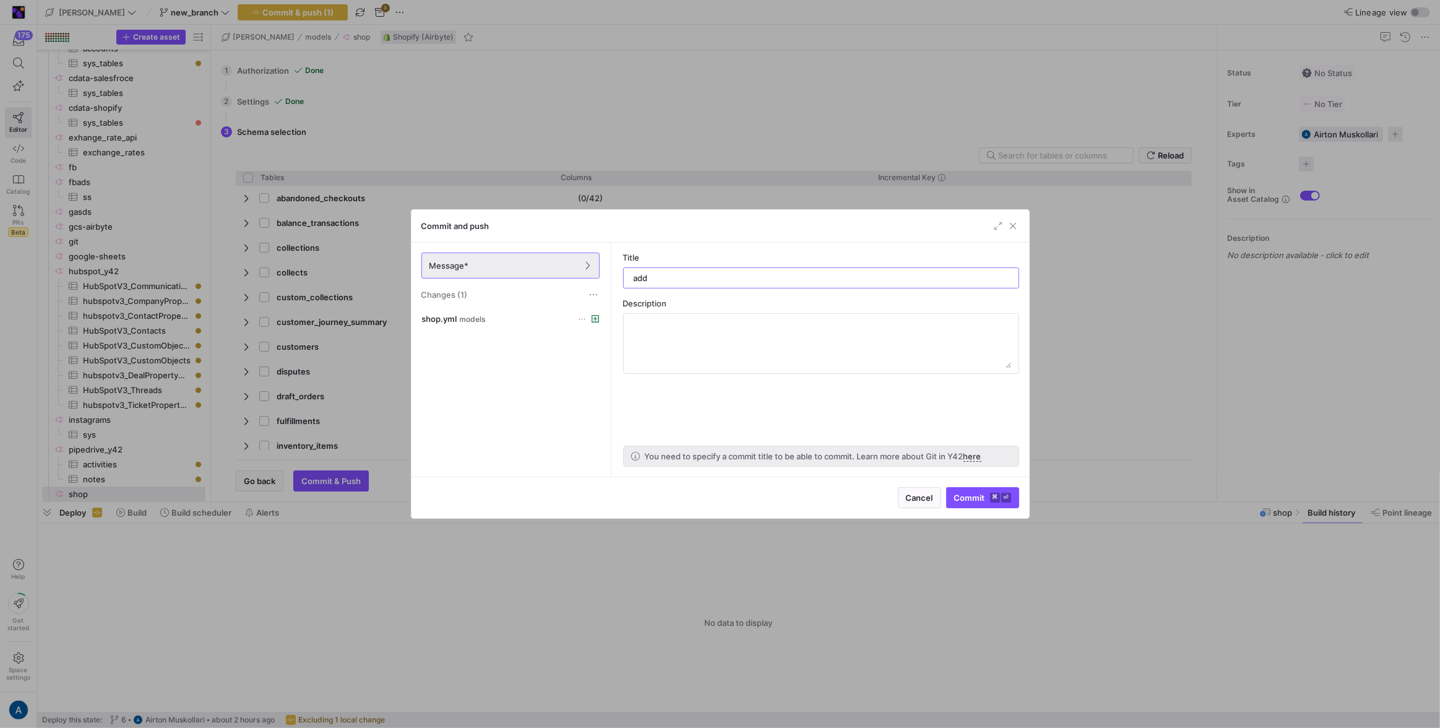
type input "add"
click at [975, 517] on div "Cancel Commit ⌘ ⏎" at bounding box center [721, 497] width 618 height 41
click at [981, 506] on span "submit" at bounding box center [983, 498] width 72 height 20
